Goal: Task Accomplishment & Management: Use online tool/utility

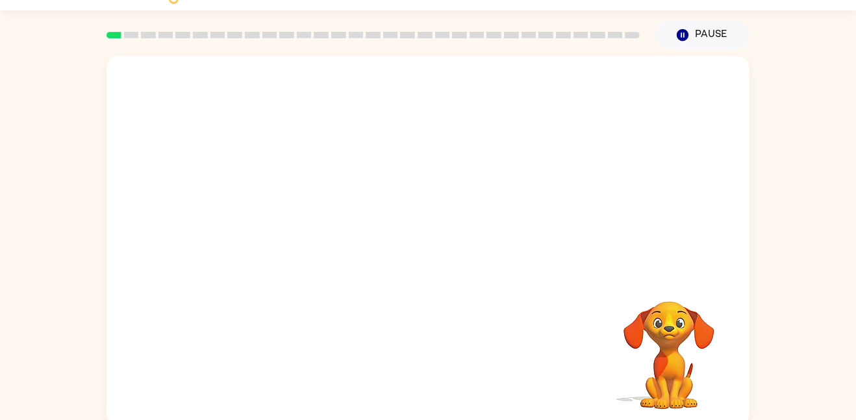
scroll to position [36, 0]
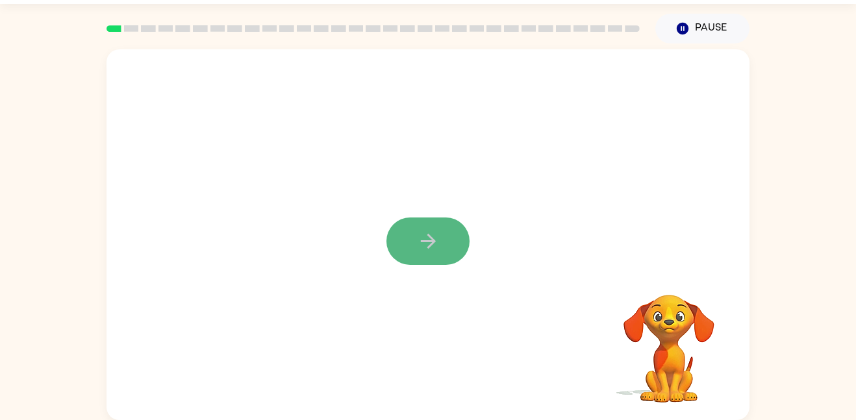
click at [440, 247] on button "button" at bounding box center [428, 241] width 83 height 47
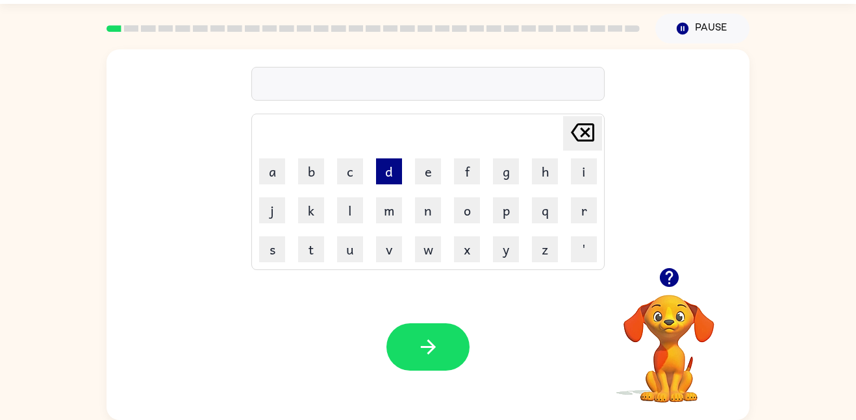
click at [396, 181] on button "d" at bounding box center [389, 172] width 26 height 26
click at [476, 221] on button "o" at bounding box center [467, 210] width 26 height 26
click at [390, 168] on button "d" at bounding box center [389, 172] width 26 height 26
type button "d"
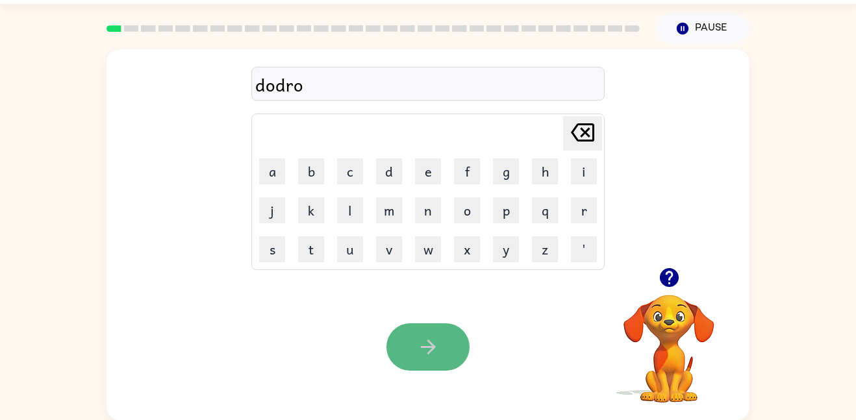
click at [408, 350] on button "button" at bounding box center [428, 347] width 83 height 47
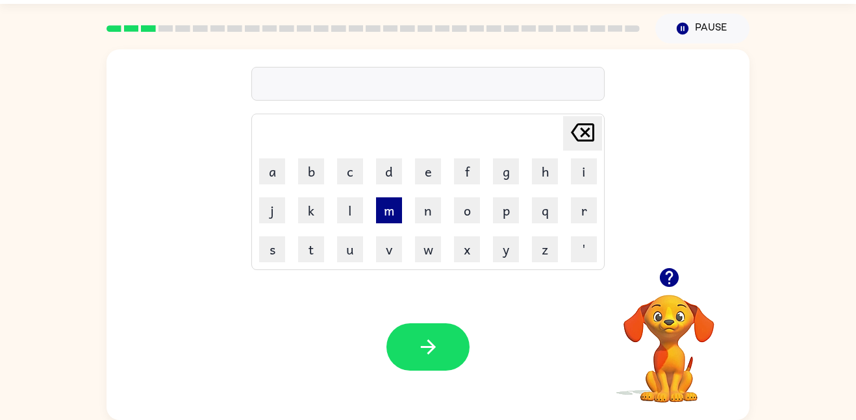
click at [385, 212] on button "m" at bounding box center [389, 210] width 26 height 26
type button "m"
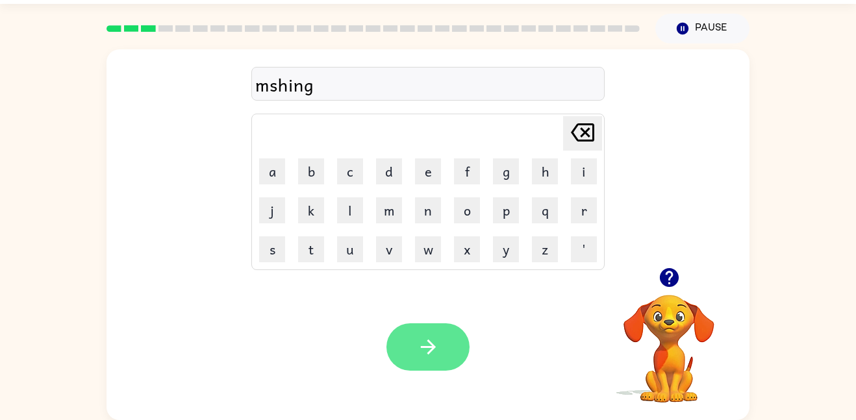
click at [422, 344] on icon "button" at bounding box center [428, 347] width 23 height 23
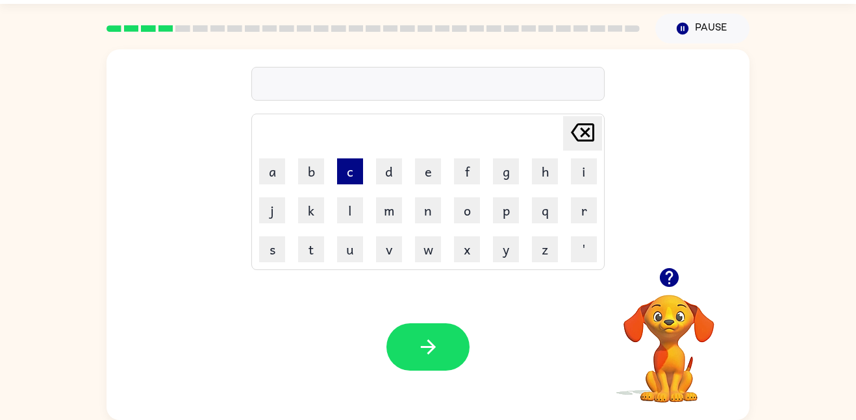
click at [339, 175] on button "c" at bounding box center [350, 172] width 26 height 26
type button "c"
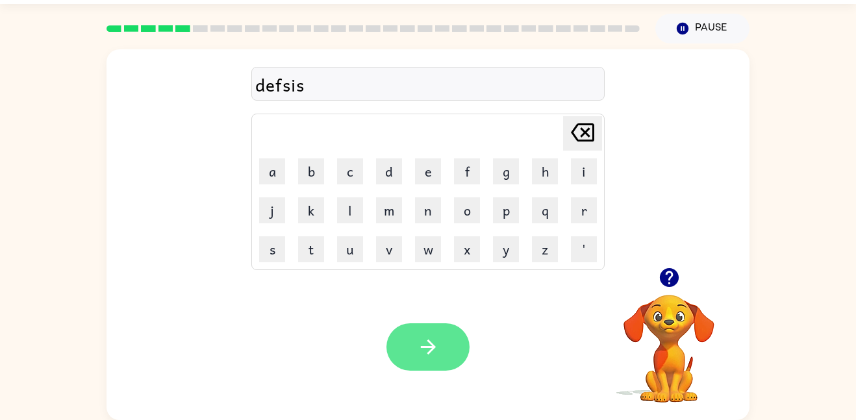
click at [436, 341] on icon "button" at bounding box center [428, 347] width 23 height 23
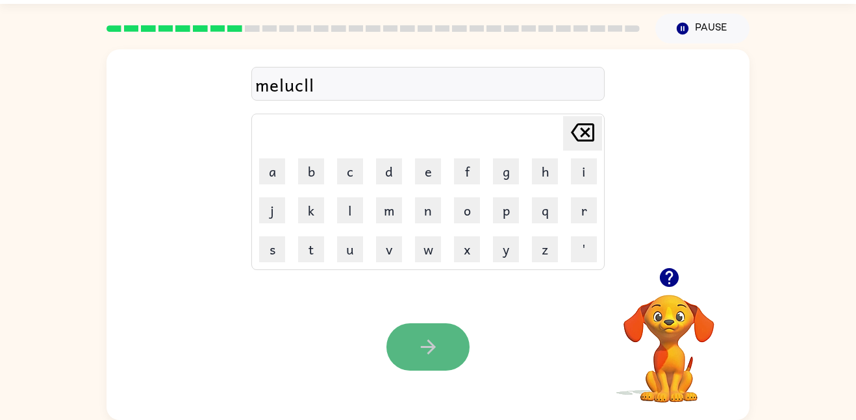
click at [439, 338] on icon "button" at bounding box center [428, 347] width 23 height 23
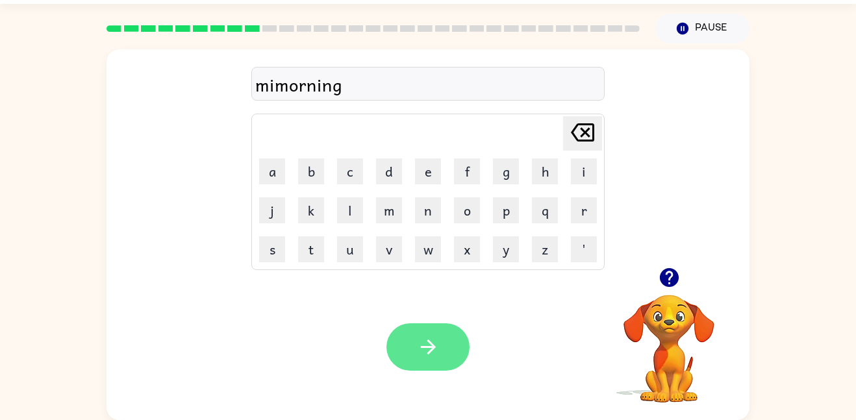
click at [445, 354] on button "button" at bounding box center [428, 347] width 83 height 47
click at [402, 327] on button "button" at bounding box center [428, 347] width 83 height 47
click at [426, 343] on icon "button" at bounding box center [428, 347] width 23 height 23
click at [422, 355] on icon "button" at bounding box center [428, 347] width 23 height 23
click at [404, 344] on button "button" at bounding box center [428, 347] width 83 height 47
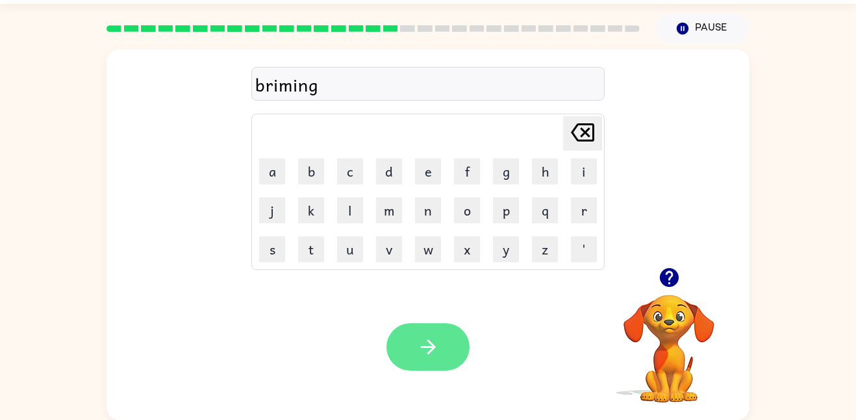
click at [420, 338] on icon "button" at bounding box center [428, 347] width 23 height 23
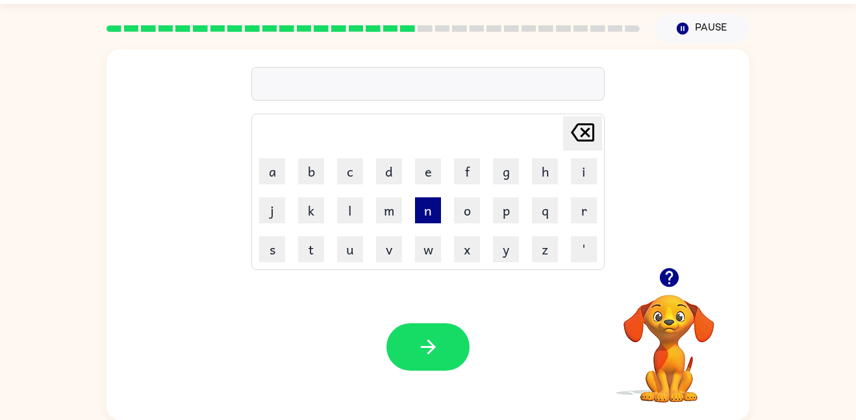
click at [423, 202] on button "n" at bounding box center [428, 210] width 26 height 26
click at [382, 209] on button "m" at bounding box center [389, 210] width 26 height 26
click at [351, 202] on button "l" at bounding box center [350, 210] width 26 height 26
click at [317, 200] on button "k" at bounding box center [311, 210] width 26 height 26
click at [348, 177] on button "c" at bounding box center [350, 172] width 26 height 26
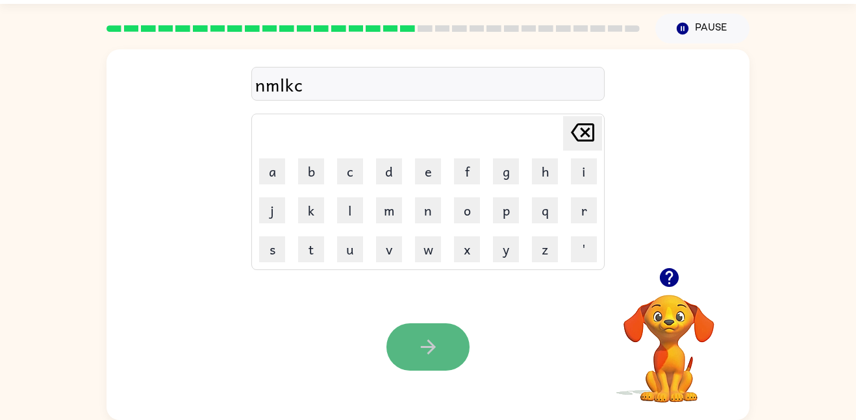
click at [429, 342] on icon "button" at bounding box center [427, 347] width 15 height 15
click at [438, 359] on button "button" at bounding box center [428, 347] width 83 height 47
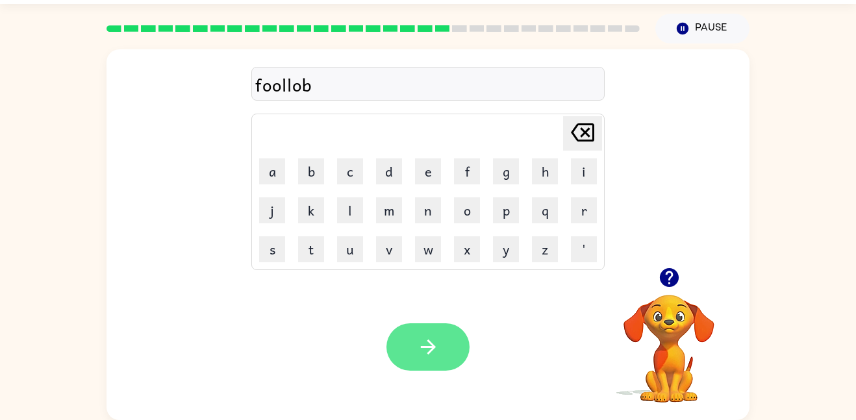
click at [413, 344] on button "button" at bounding box center [428, 347] width 83 height 47
click at [446, 340] on button "button" at bounding box center [428, 347] width 83 height 47
click at [422, 338] on icon "button" at bounding box center [428, 347] width 23 height 23
click at [431, 361] on button "button" at bounding box center [428, 347] width 83 height 47
click at [440, 353] on button "button" at bounding box center [428, 347] width 83 height 47
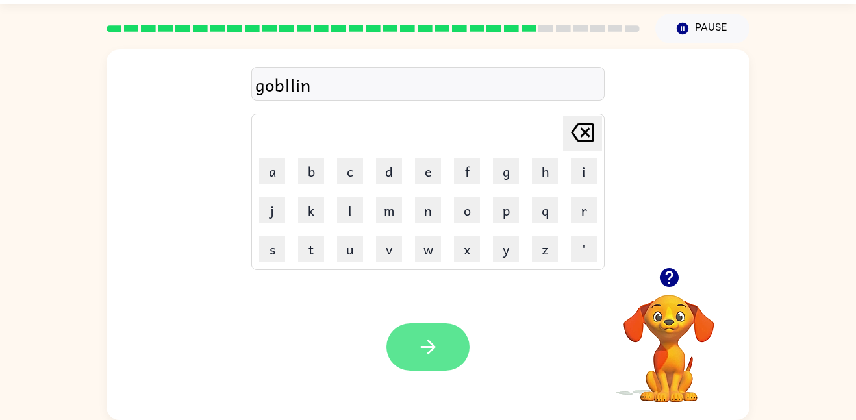
click at [403, 333] on button "button" at bounding box center [428, 347] width 83 height 47
click at [415, 354] on button "button" at bounding box center [428, 347] width 83 height 47
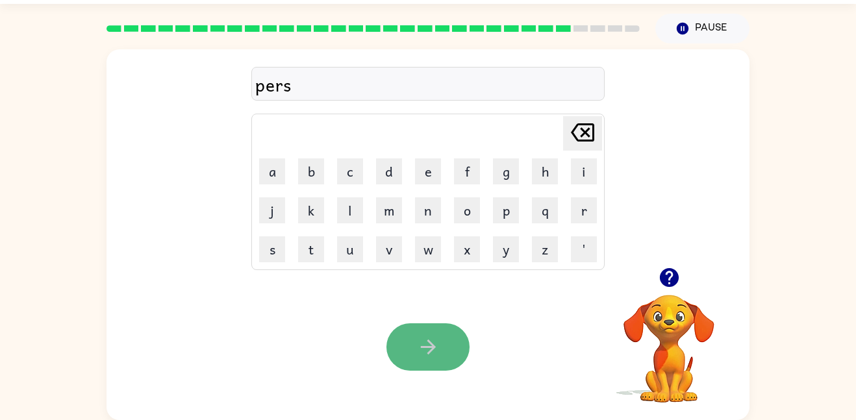
click at [436, 346] on icon "button" at bounding box center [428, 347] width 23 height 23
click at [429, 347] on icon "button" at bounding box center [427, 347] width 15 height 15
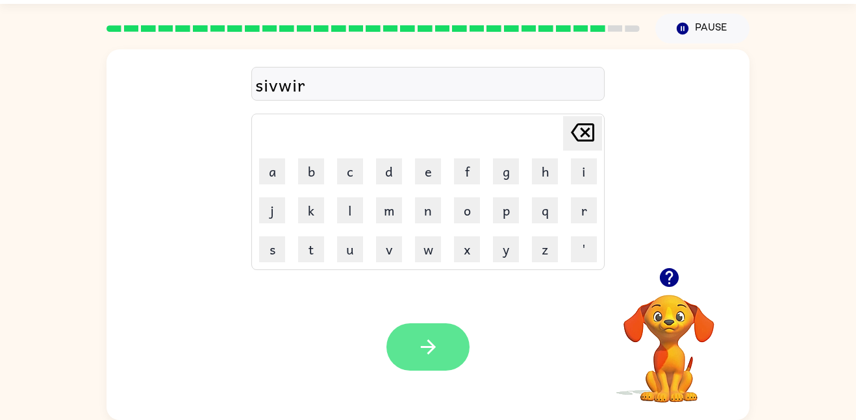
click at [448, 344] on button "button" at bounding box center [428, 347] width 83 height 47
click at [425, 361] on button "button" at bounding box center [428, 347] width 83 height 47
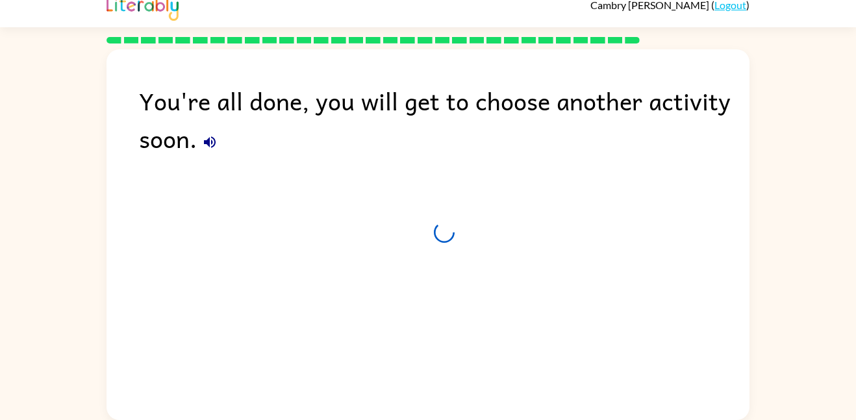
scroll to position [13, 0]
